Goal: Task Accomplishment & Management: Use online tool/utility

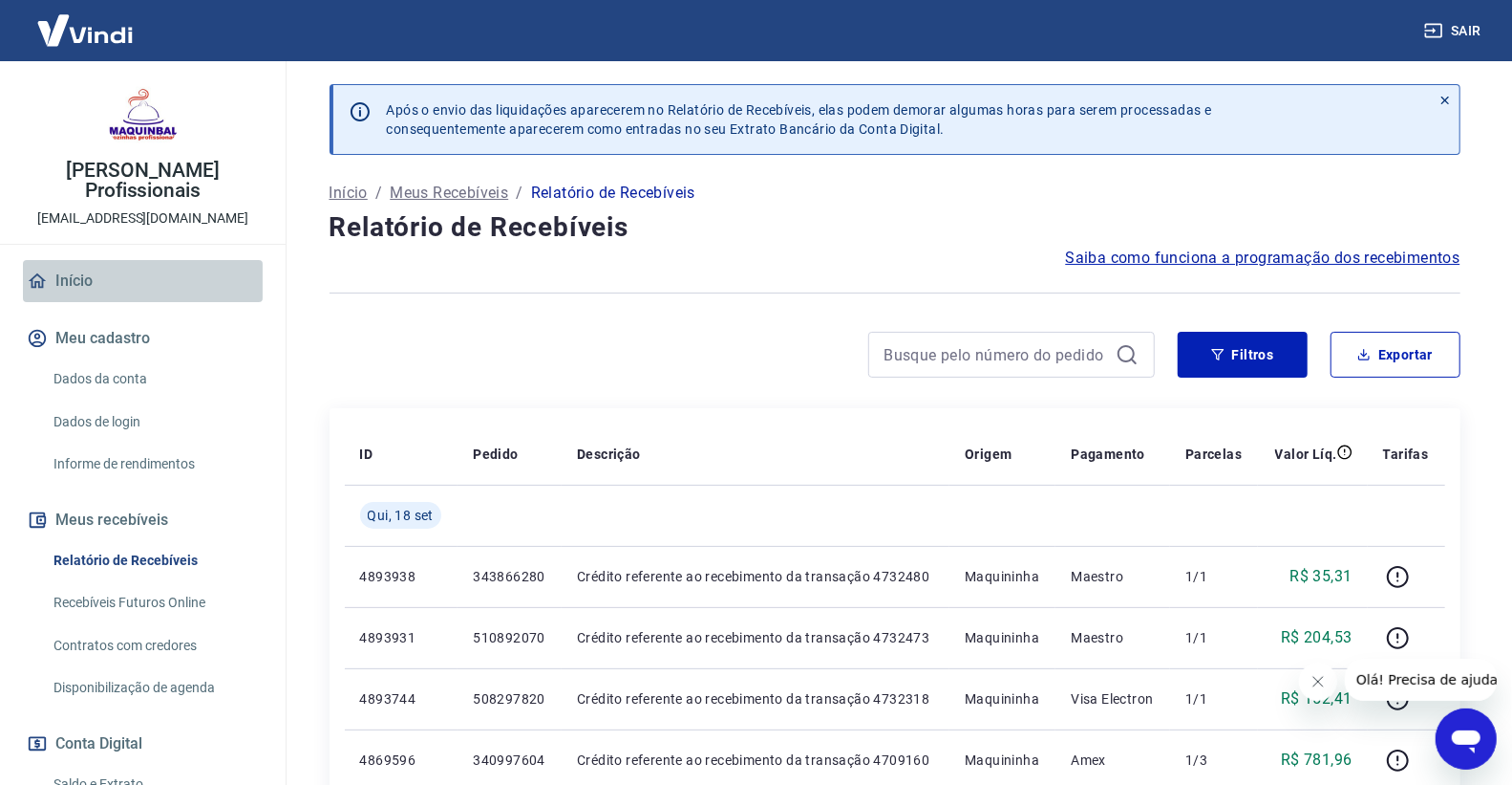
click at [184, 282] on link "Início" at bounding box center [143, 281] width 240 height 42
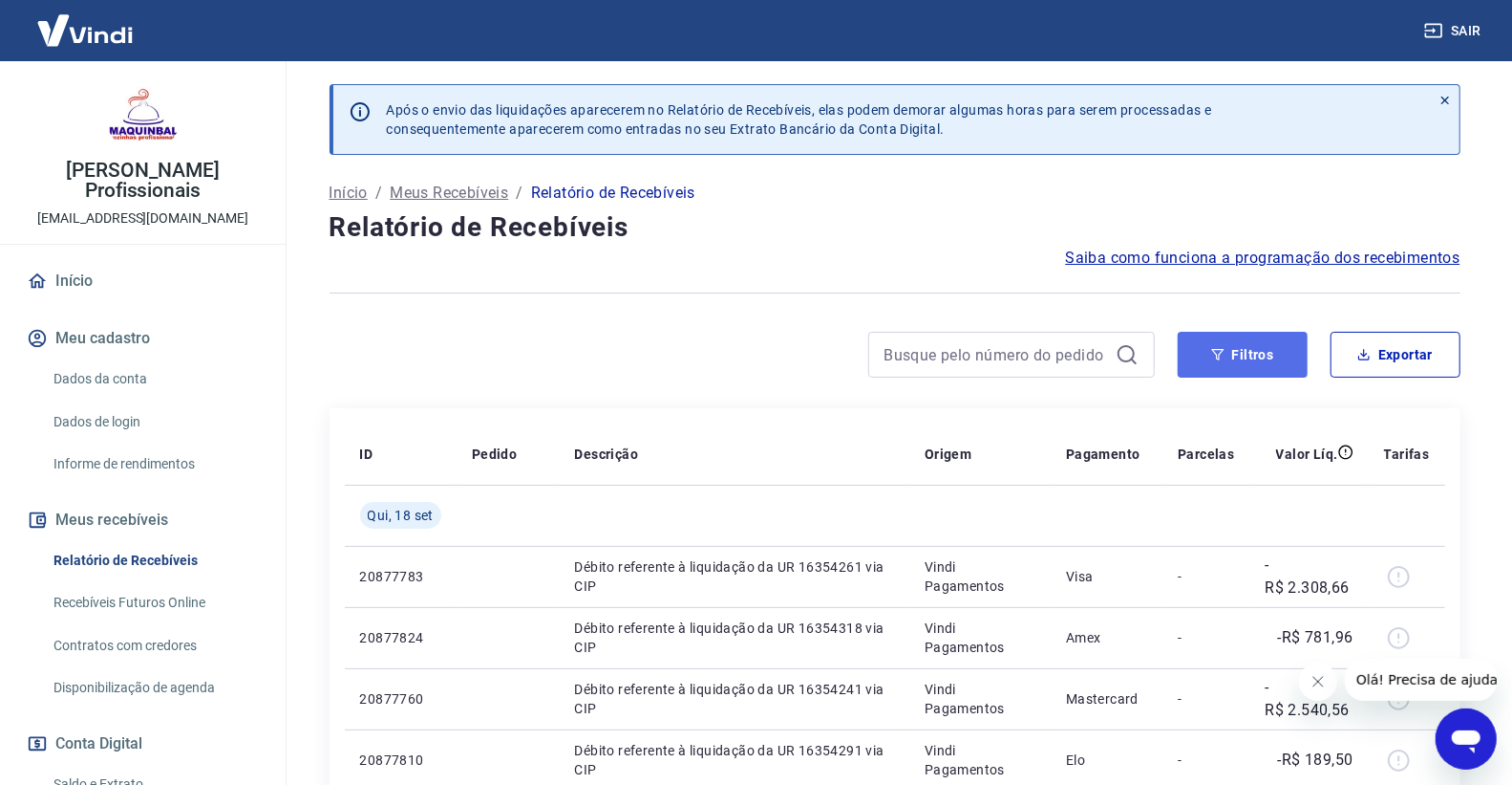
click at [1203, 360] on button "Filtros" at bounding box center [1242, 354] width 130 height 46
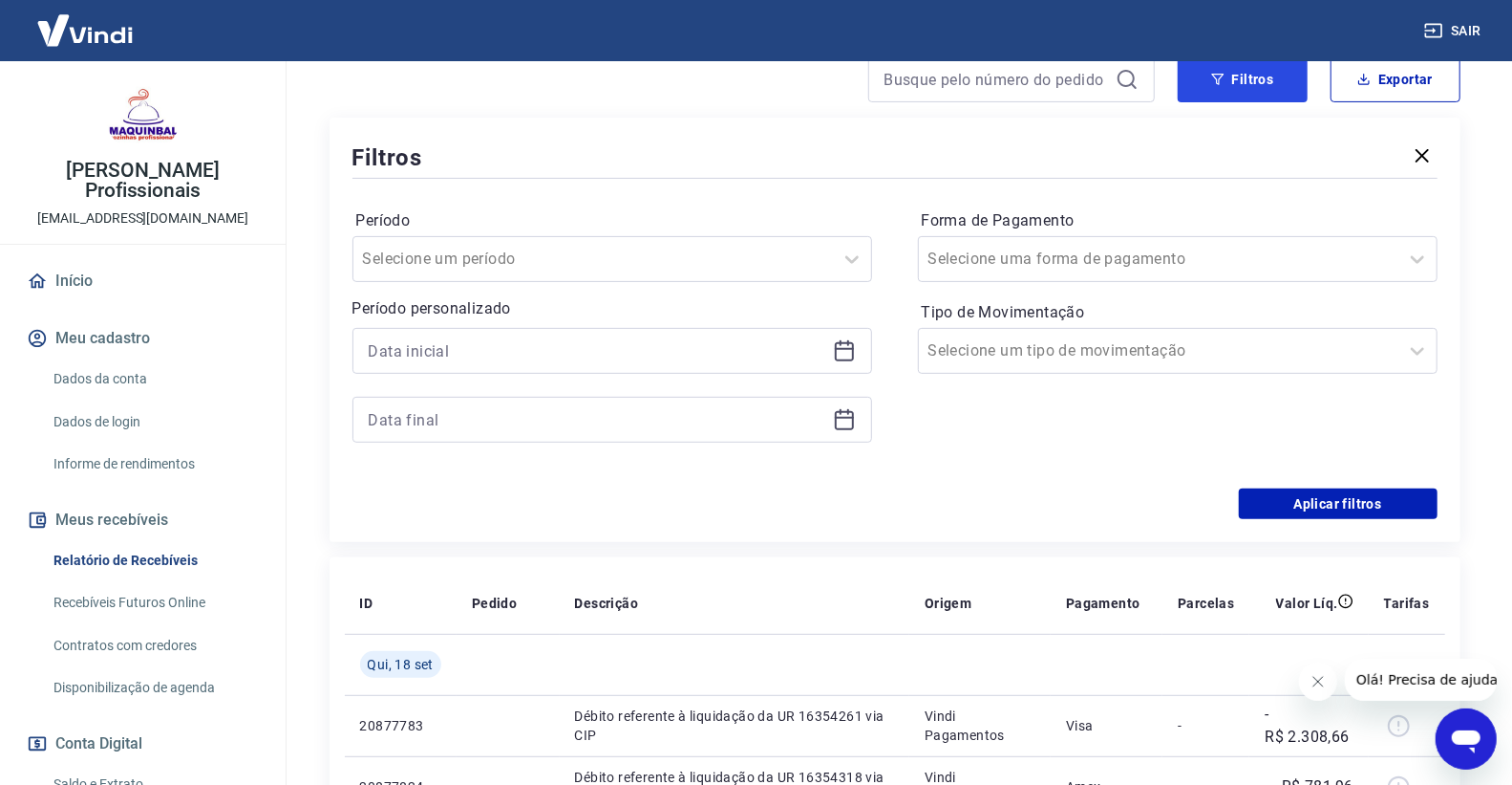
scroll to position [319, 0]
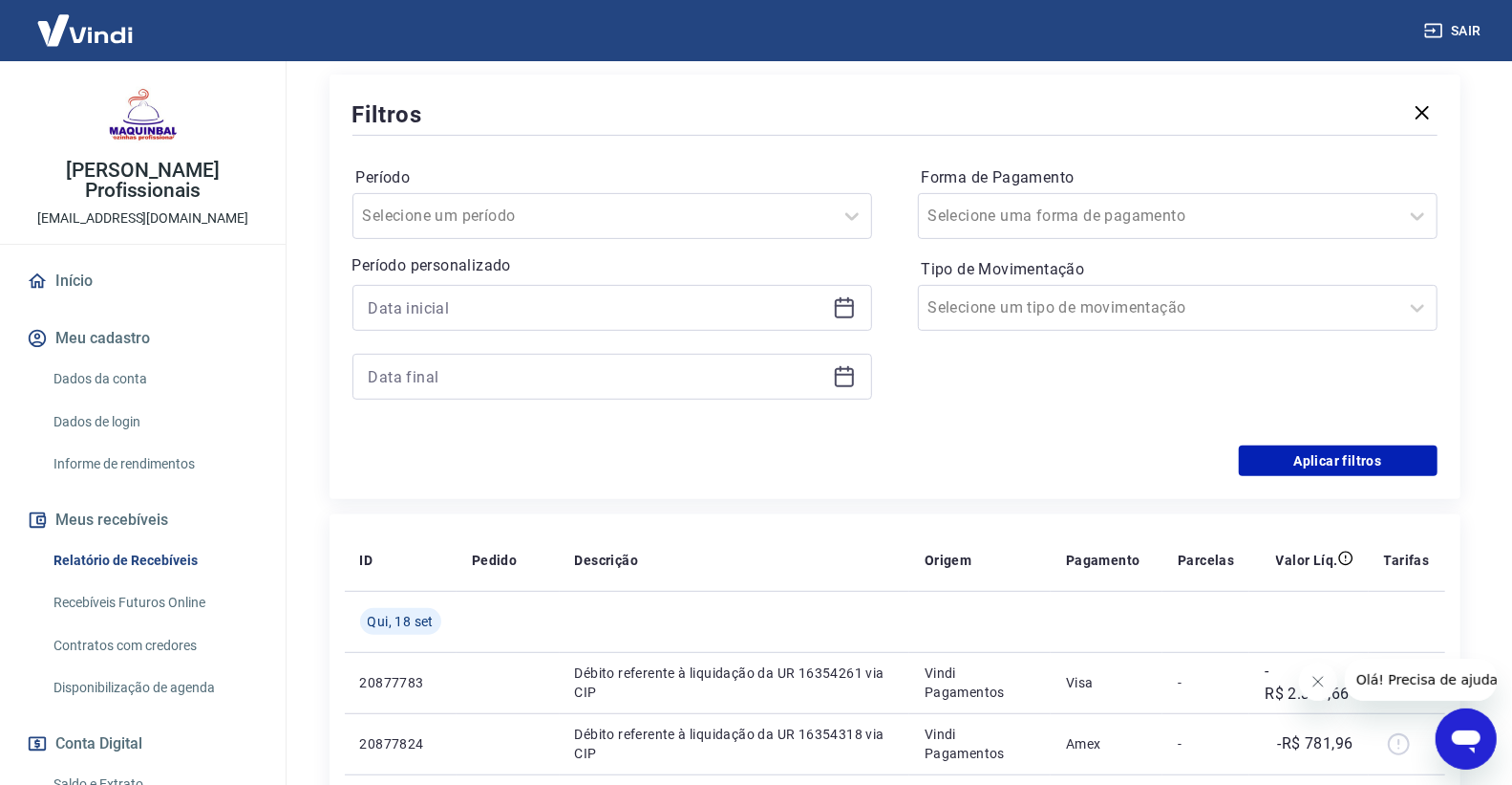
click at [841, 303] on icon at bounding box center [844, 307] width 23 height 23
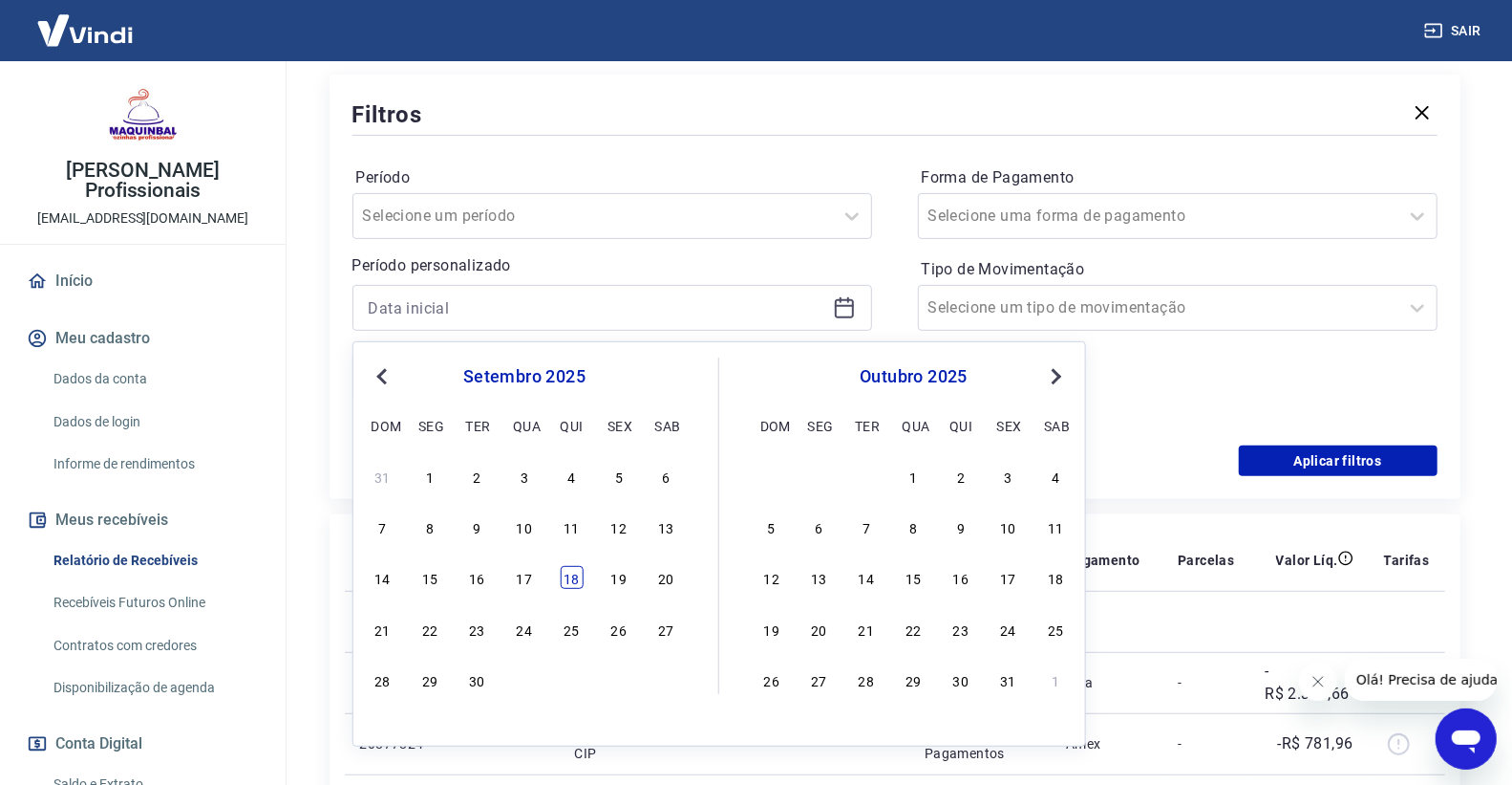
click at [565, 575] on div "18" at bounding box center [570, 577] width 23 height 23
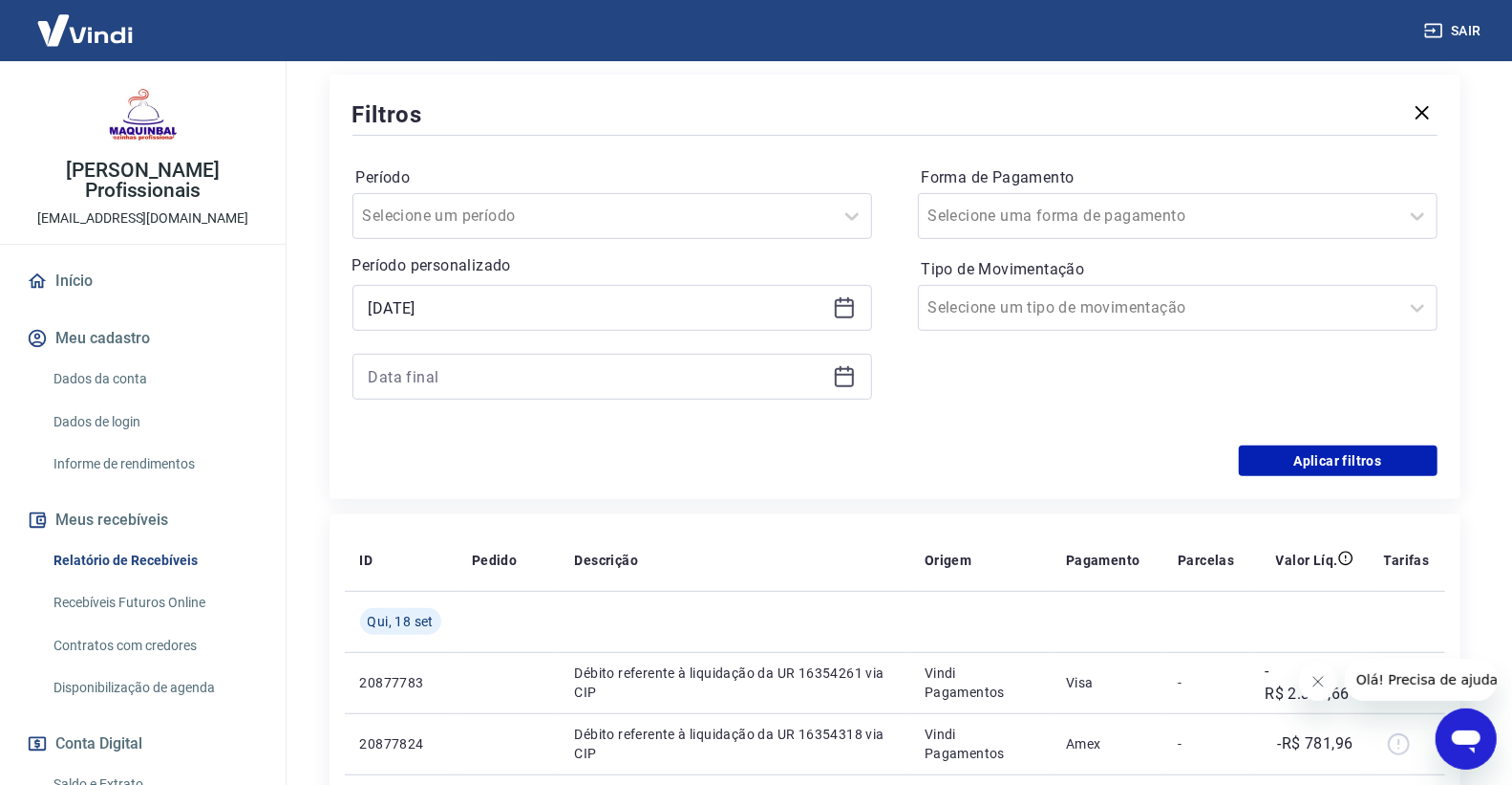
type input "18/09/2025"
click at [844, 373] on icon at bounding box center [844, 376] width 23 height 23
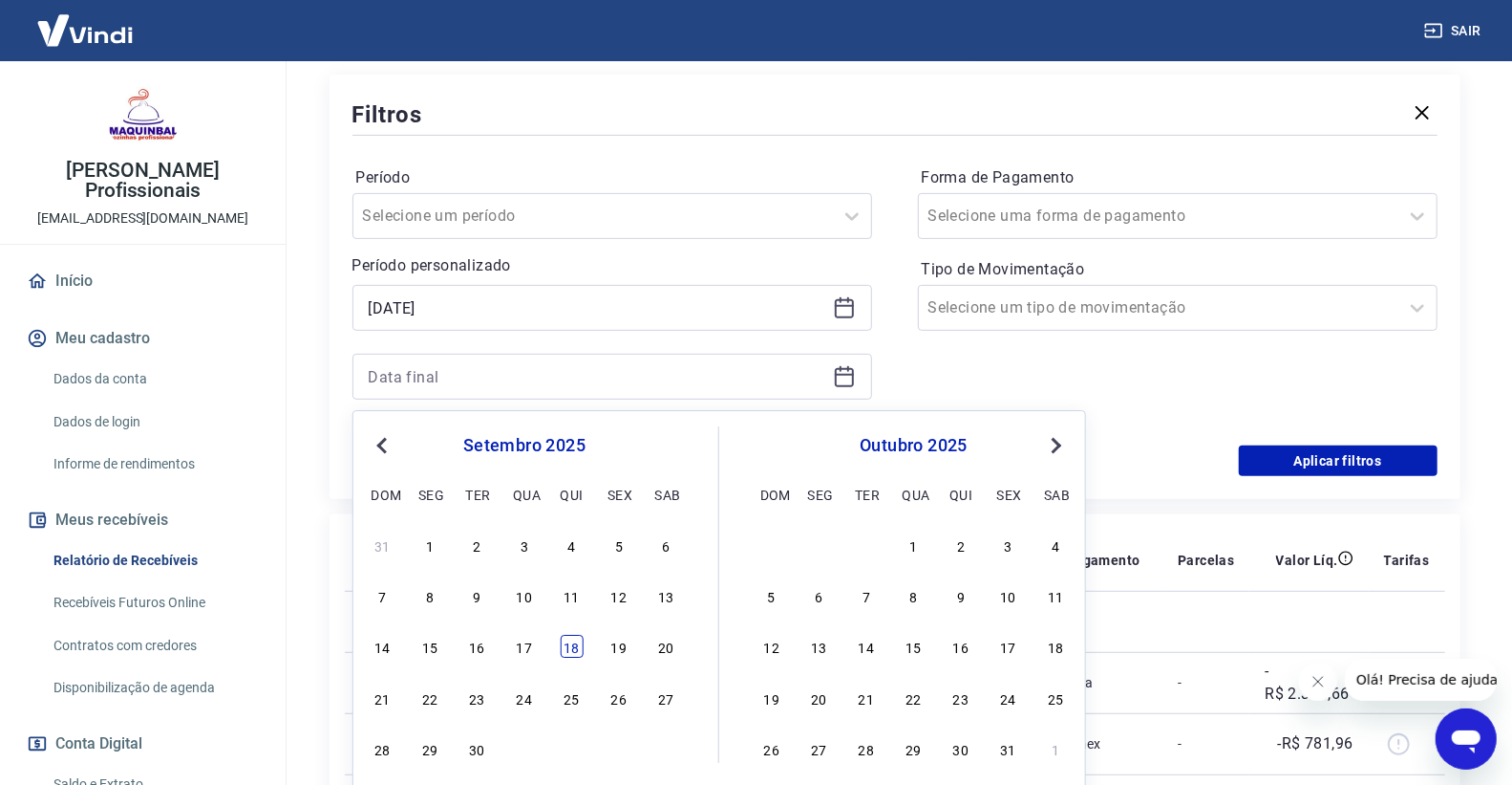
click at [569, 636] on div "18" at bounding box center [570, 646] width 23 height 23
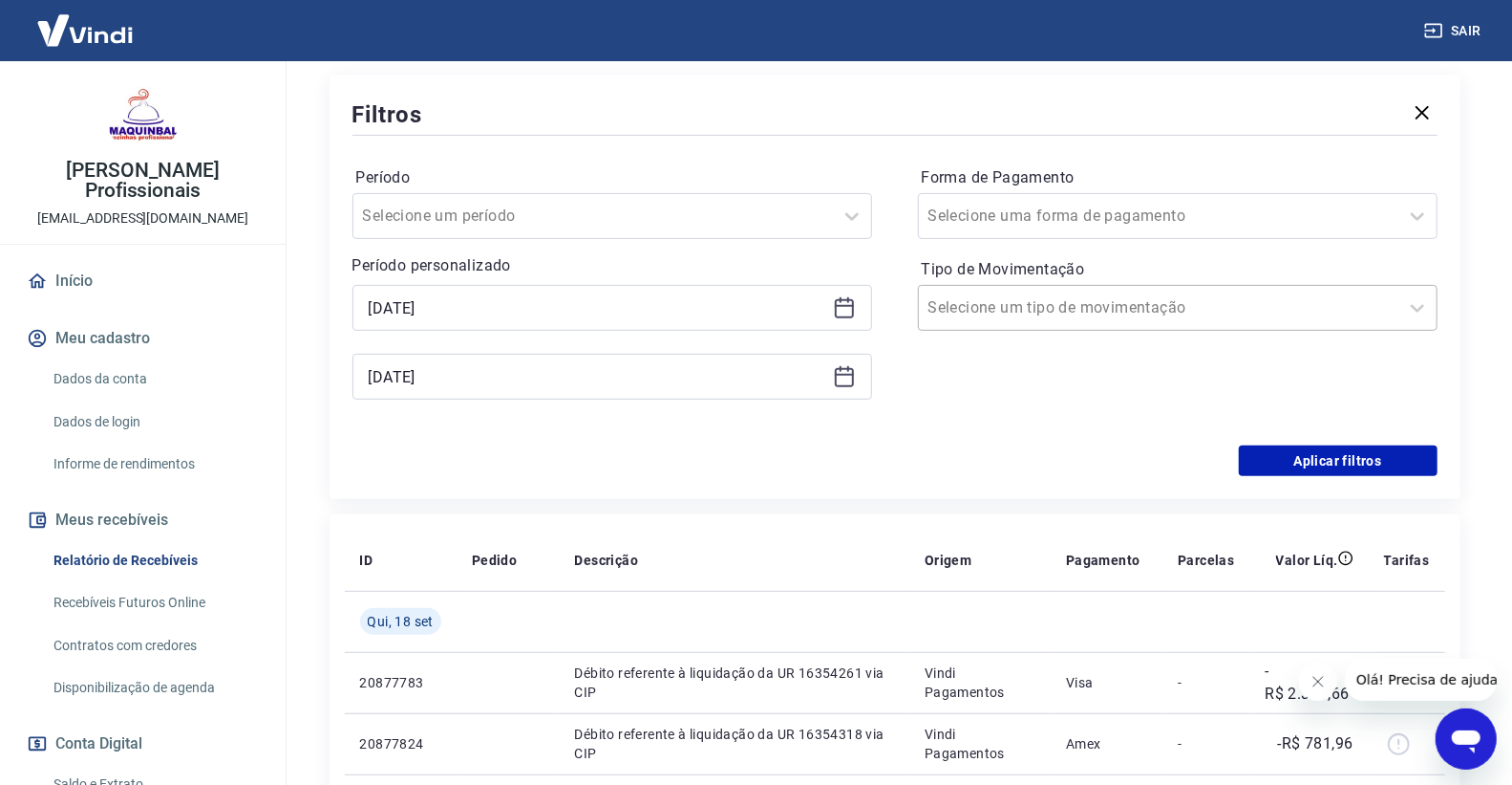
type input "18/09/2025"
click at [957, 311] on input "Tipo de Movimentação" at bounding box center [1025, 307] width 192 height 23
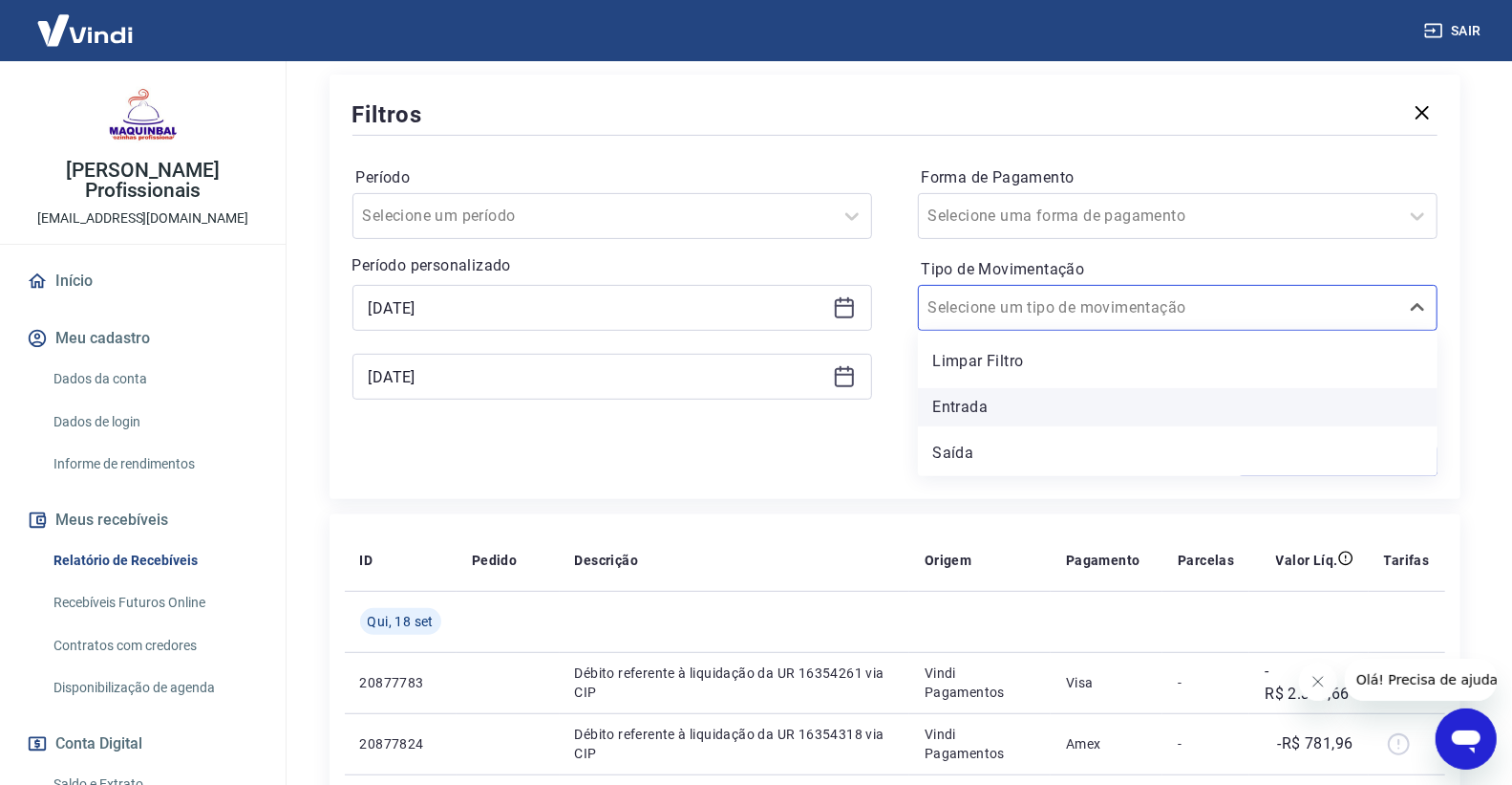
click at [939, 405] on div "Entrada" at bounding box center [1178, 407] width 520 height 39
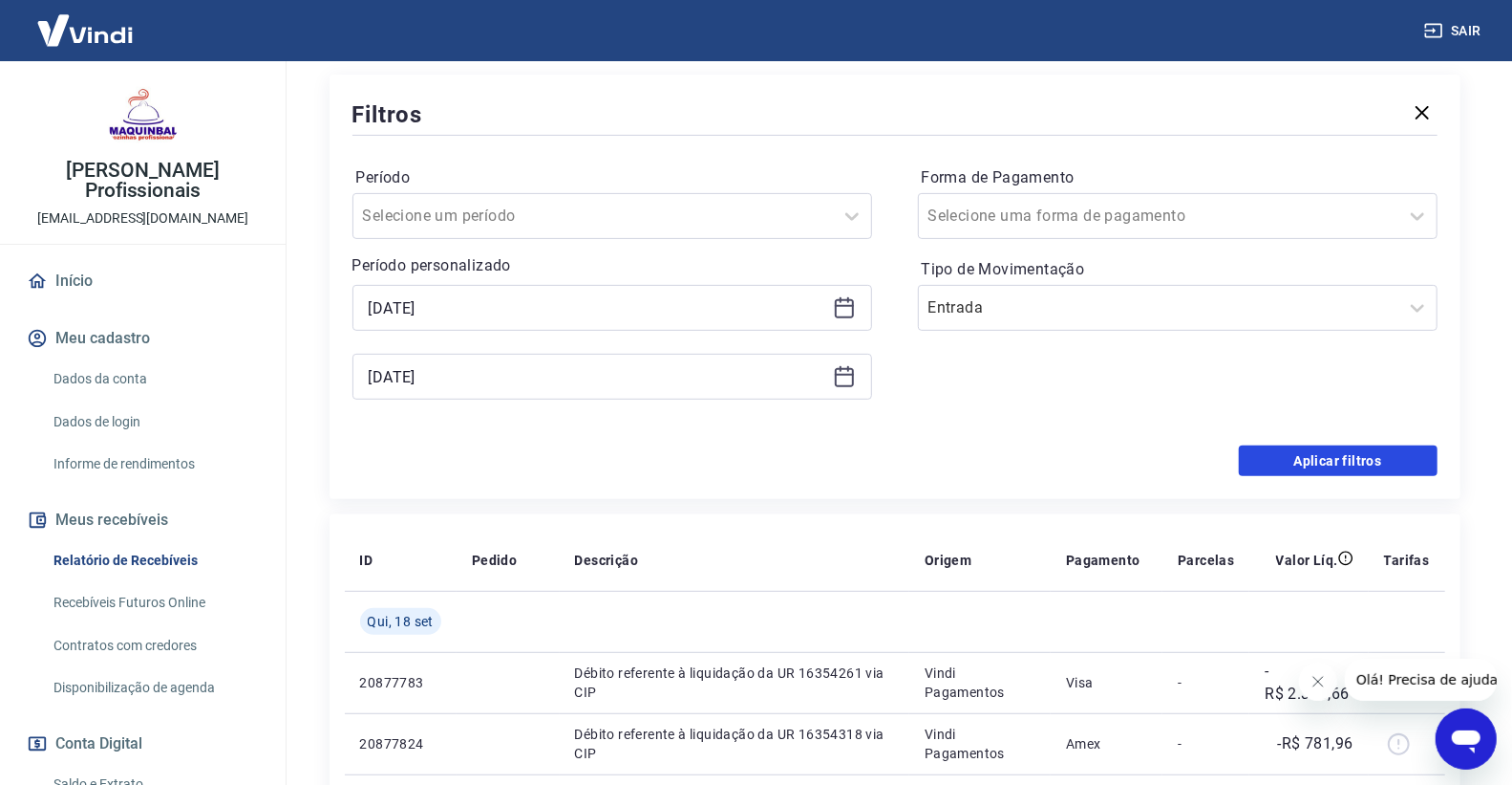
click at [1300, 462] on button "Aplicar filtros" at bounding box center [1338, 460] width 198 height 31
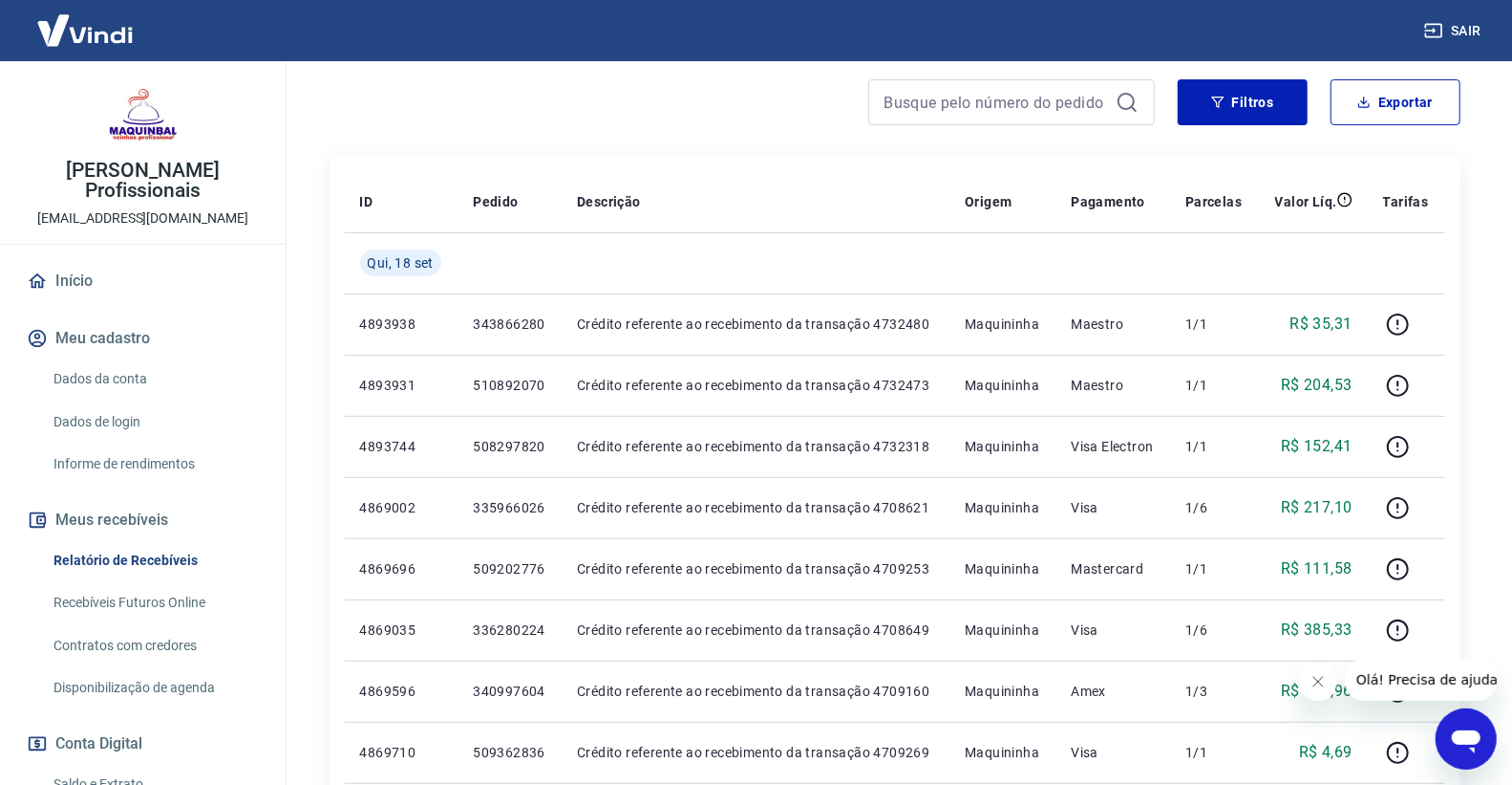
scroll to position [212, 0]
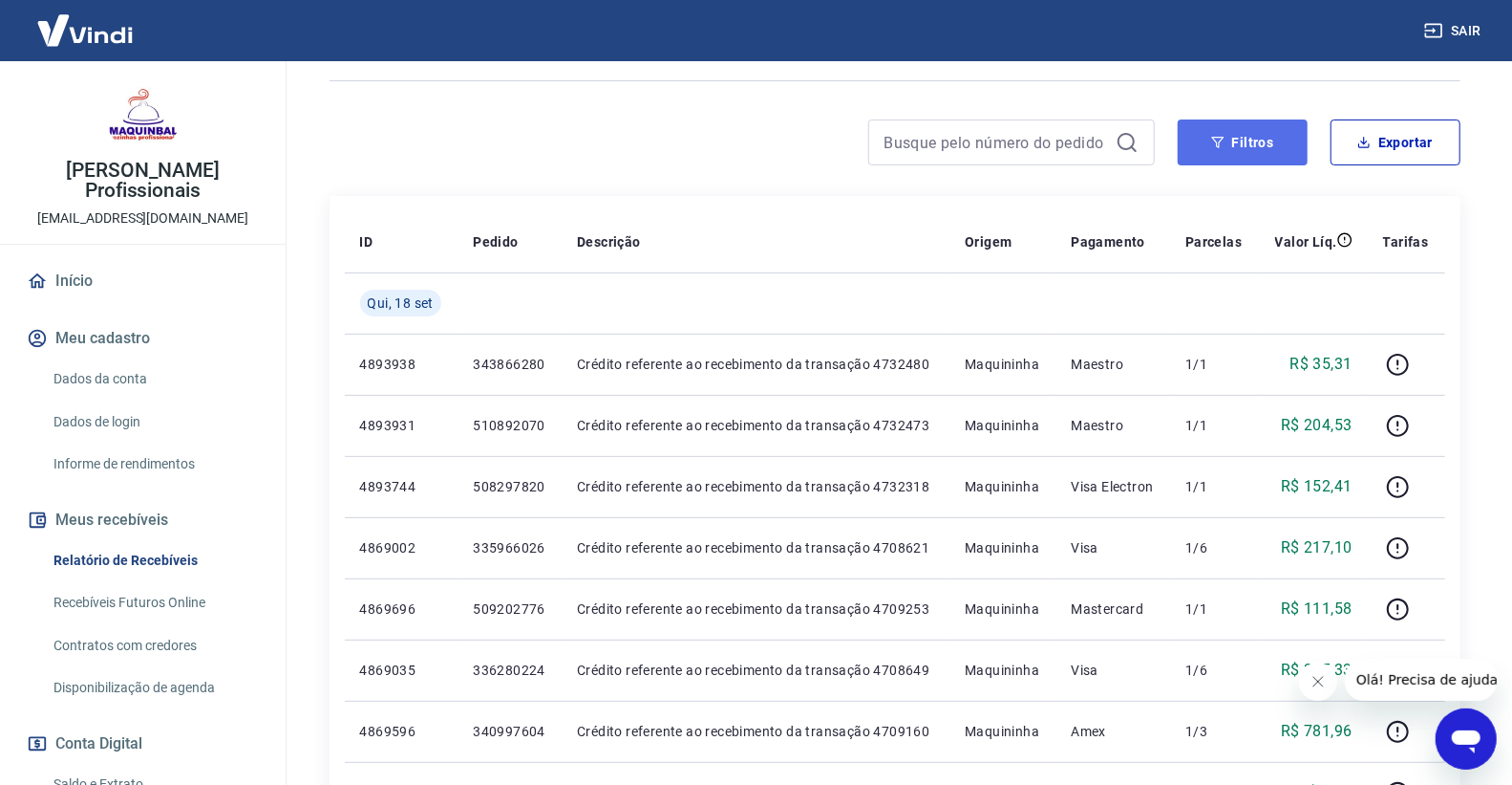
click at [1221, 136] on icon "button" at bounding box center [1217, 142] width 13 height 13
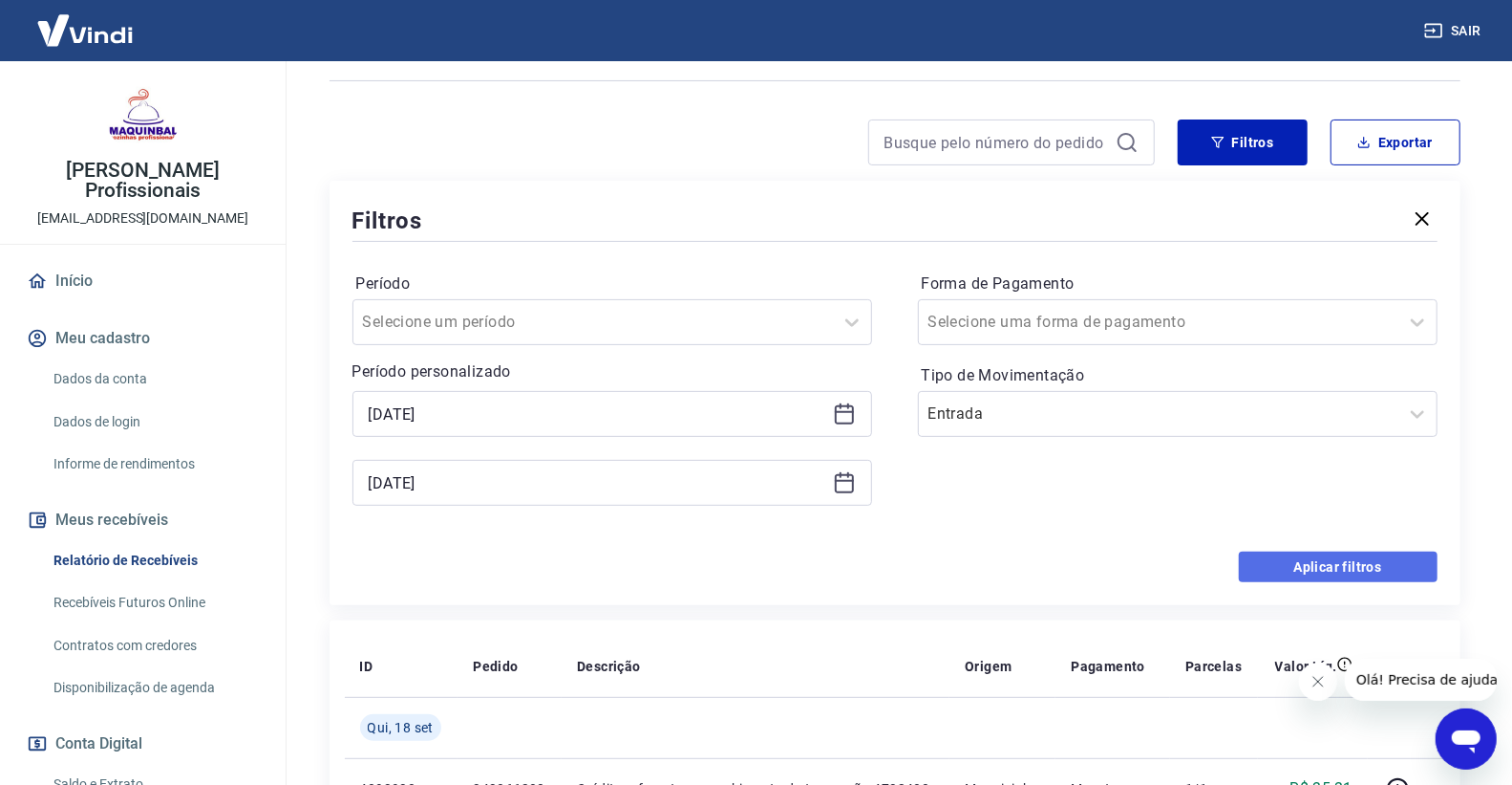
click at [1307, 576] on button "Aplicar filtros" at bounding box center [1338, 567] width 198 height 31
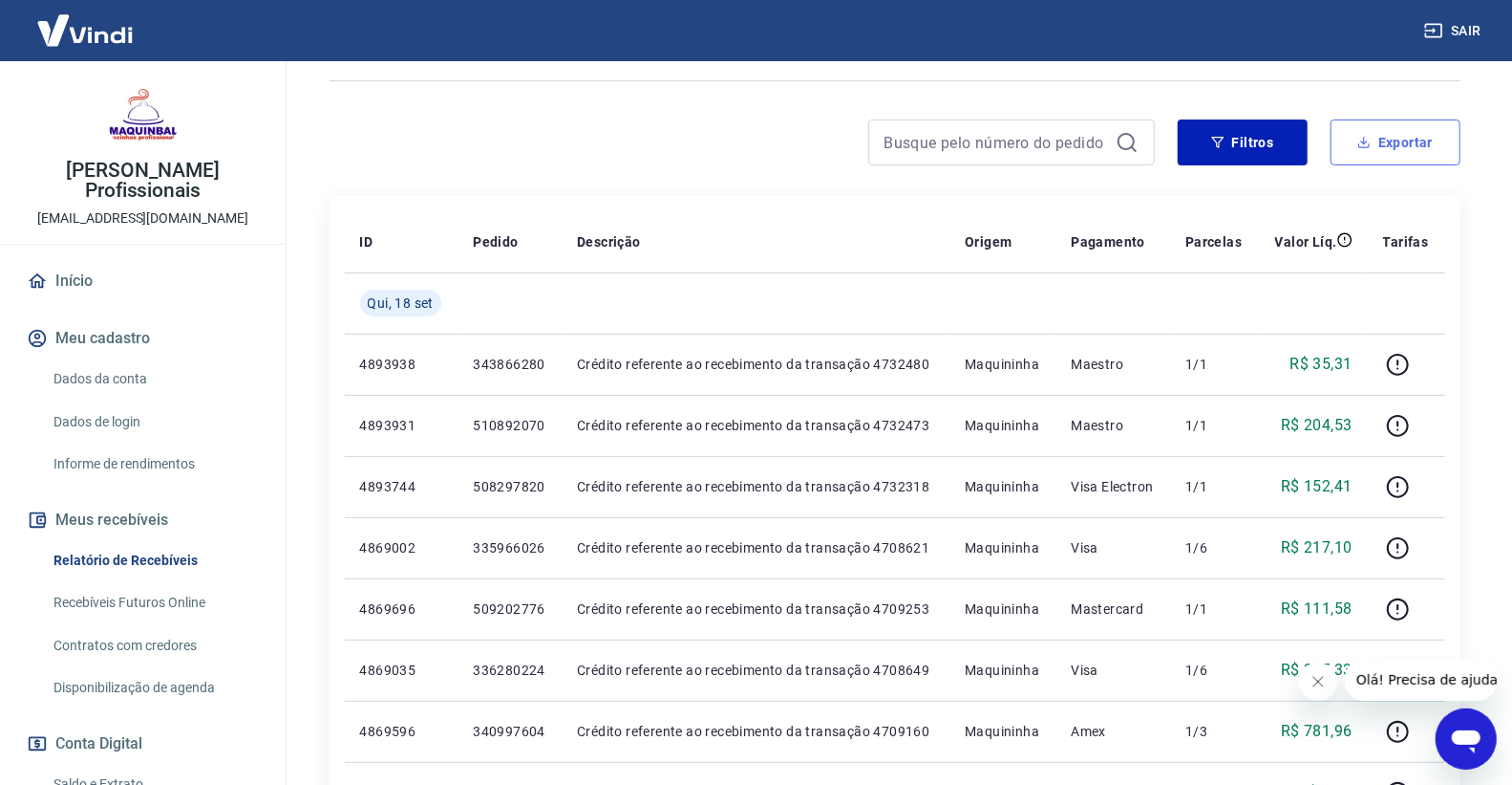
click at [1376, 143] on button "Exportar" at bounding box center [1395, 142] width 130 height 46
type input "18/09/2025"
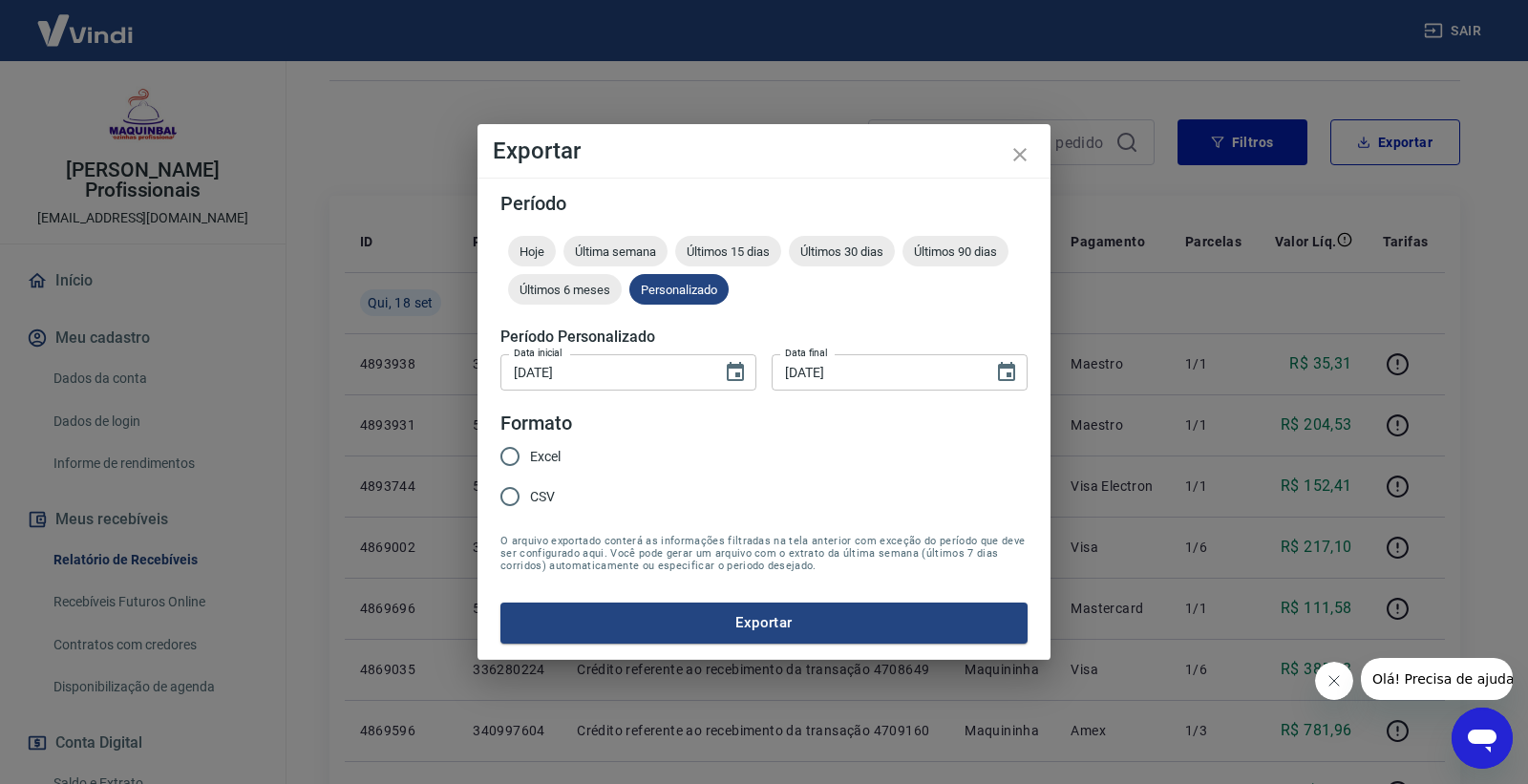
click at [684, 464] on form "Período Hoje Última semana Últimos 15 dias Últimos 30 dias Últimos 90 dias Últi…" at bounding box center [764, 417] width 527 height 449
click at [531, 458] on span "Excel" at bounding box center [544, 457] width 31 height 20
click at [529, 458] on input "Excel" at bounding box center [510, 456] width 40 height 40
radio input "true"
click at [590, 634] on button "Exportar" at bounding box center [764, 622] width 527 height 40
